Goal: Information Seeking & Learning: Learn about a topic

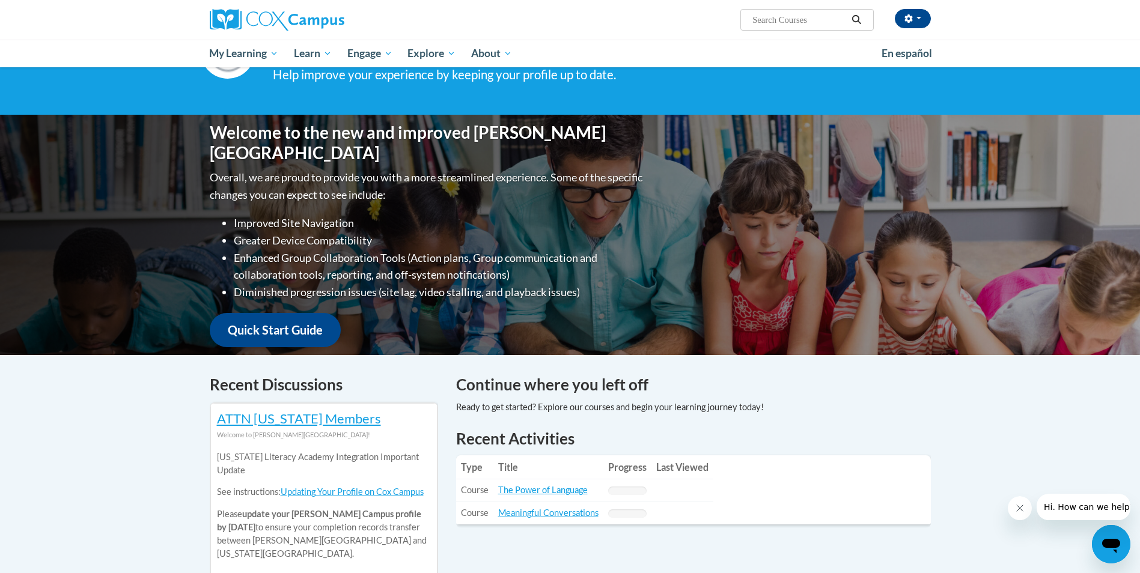
scroll to position [240, 0]
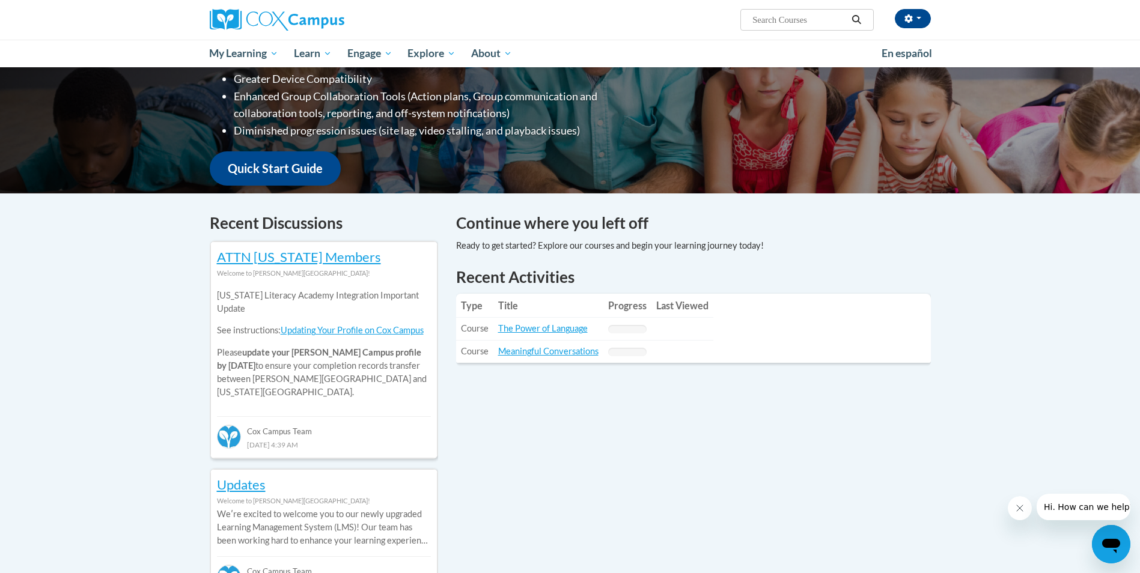
click at [555, 322] on td "Title: The Power of Language" at bounding box center [549, 329] width 110 height 23
click at [558, 323] on link "The Power of Language" at bounding box center [543, 328] width 90 height 10
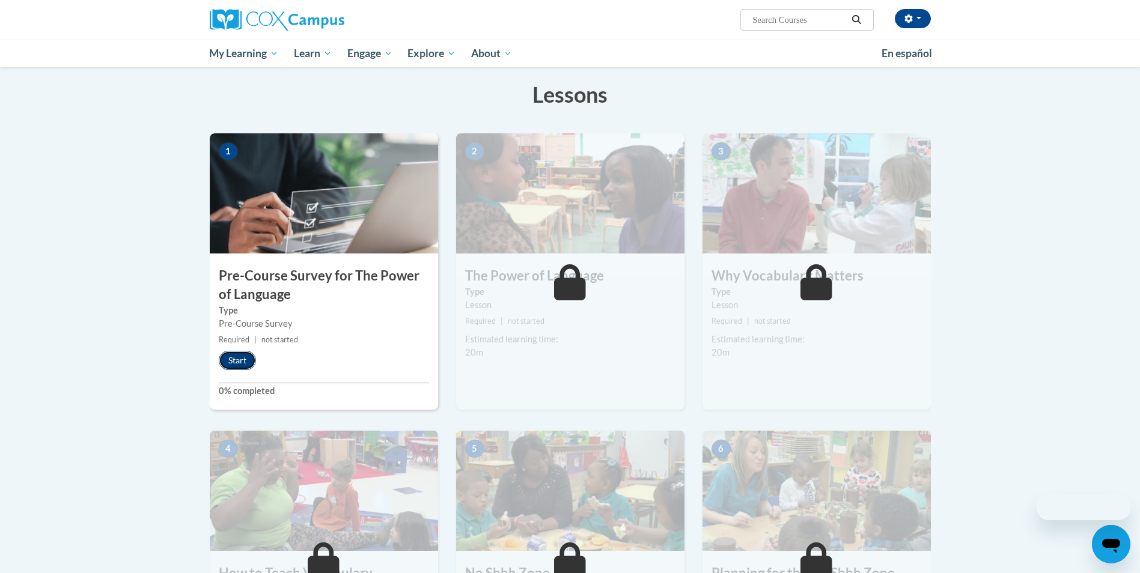
click at [230, 354] on button "Start" at bounding box center [237, 360] width 37 height 19
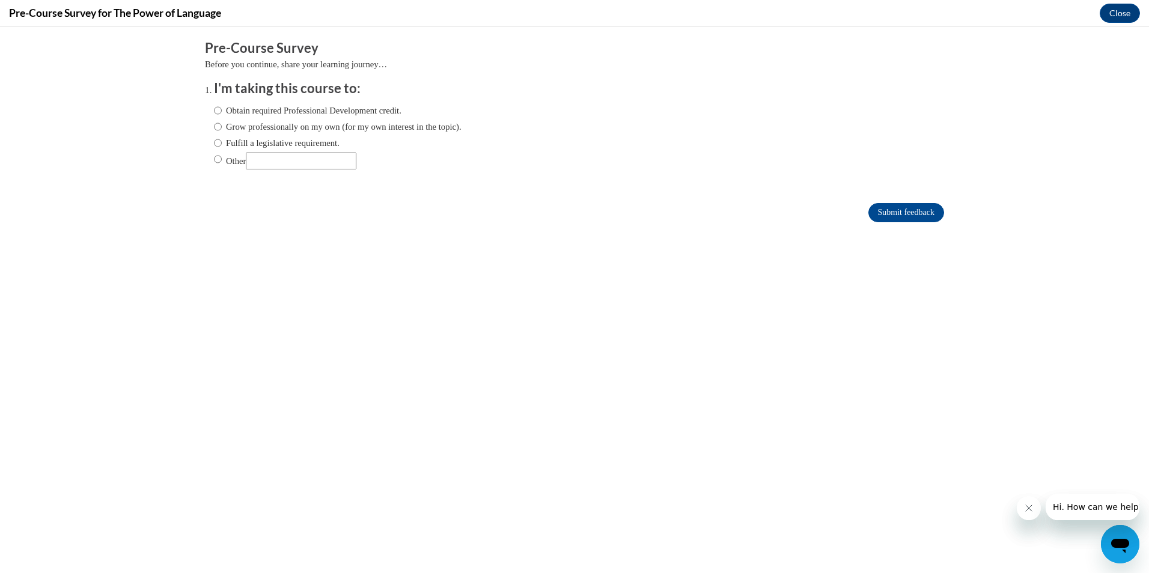
click at [302, 117] on label "Obtain required Professional Development credit." at bounding box center [308, 110] width 188 height 13
click at [222, 117] on input "Obtain required Professional Development credit." at bounding box center [218, 110] width 8 height 13
radio input "true"
click at [876, 218] on input "Submit feedback" at bounding box center [907, 212] width 76 height 19
